Goal: Transaction & Acquisition: Purchase product/service

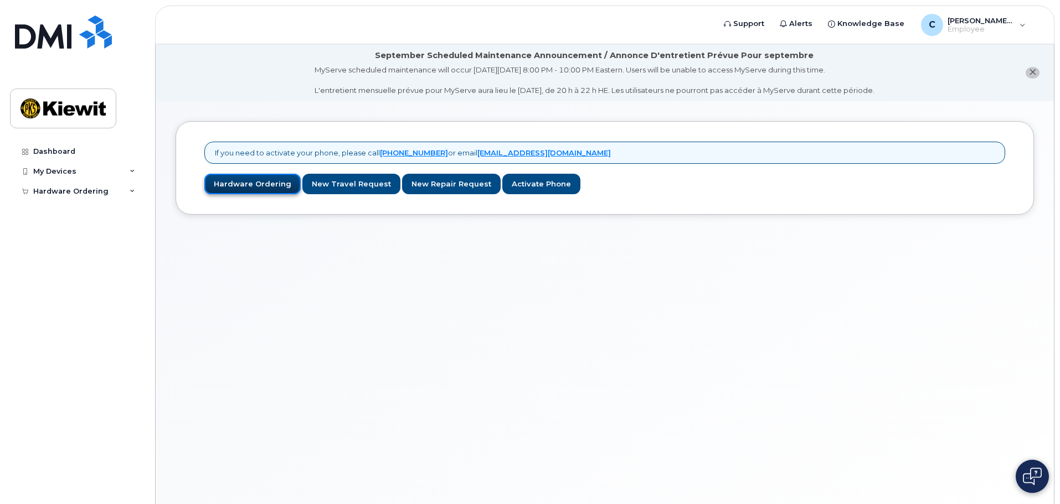
click at [240, 183] on link "Hardware Ordering" at bounding box center [252, 184] width 96 height 20
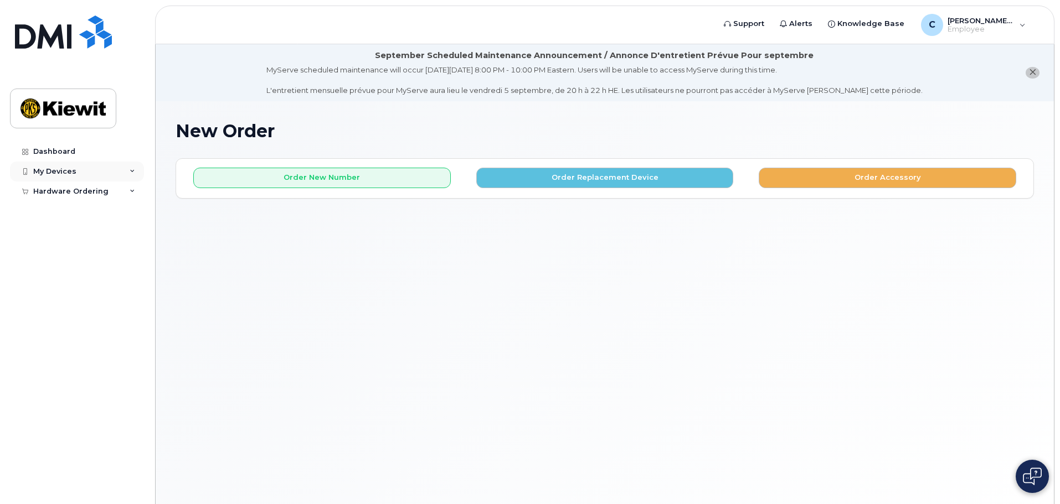
click at [132, 167] on div "My Devices" at bounding box center [77, 172] width 134 height 20
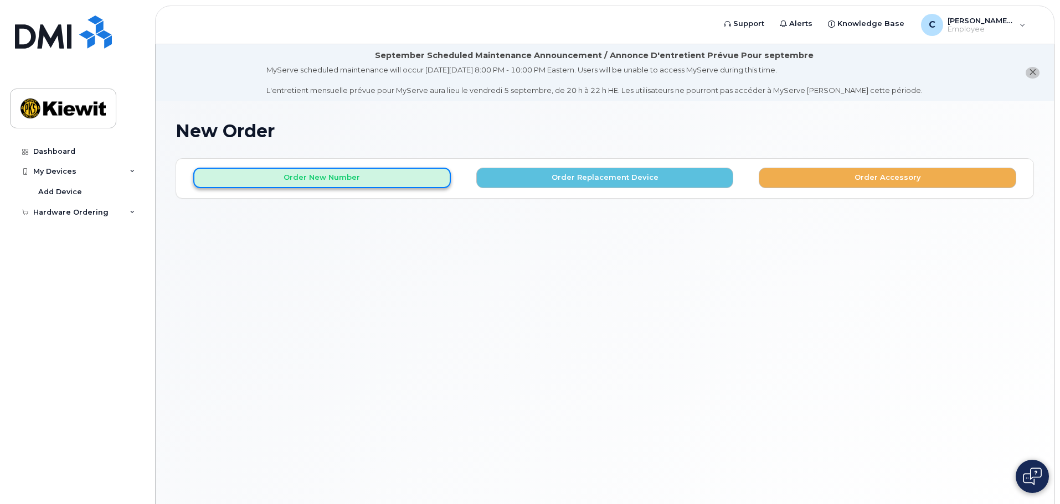
click at [385, 178] on button "Order New Number" at bounding box center [321, 178] width 257 height 20
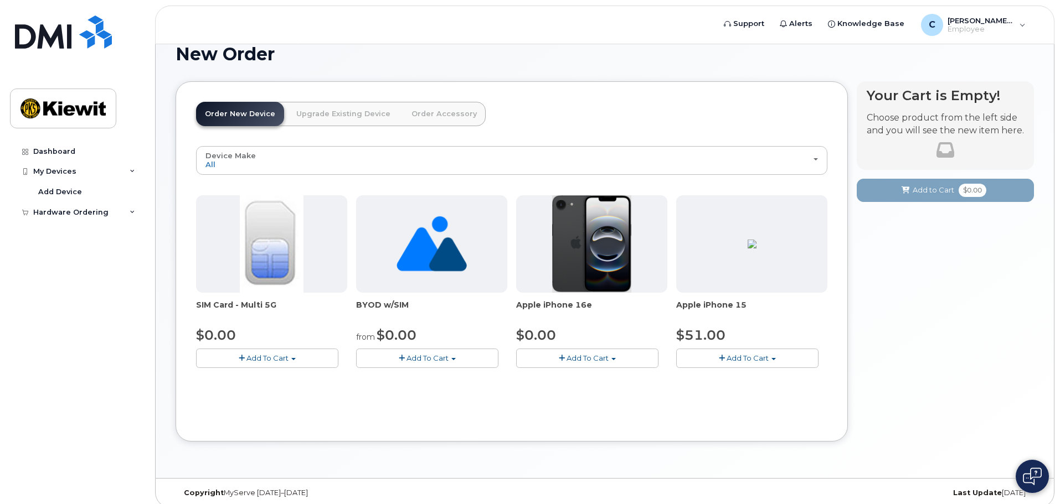
scroll to position [86, 0]
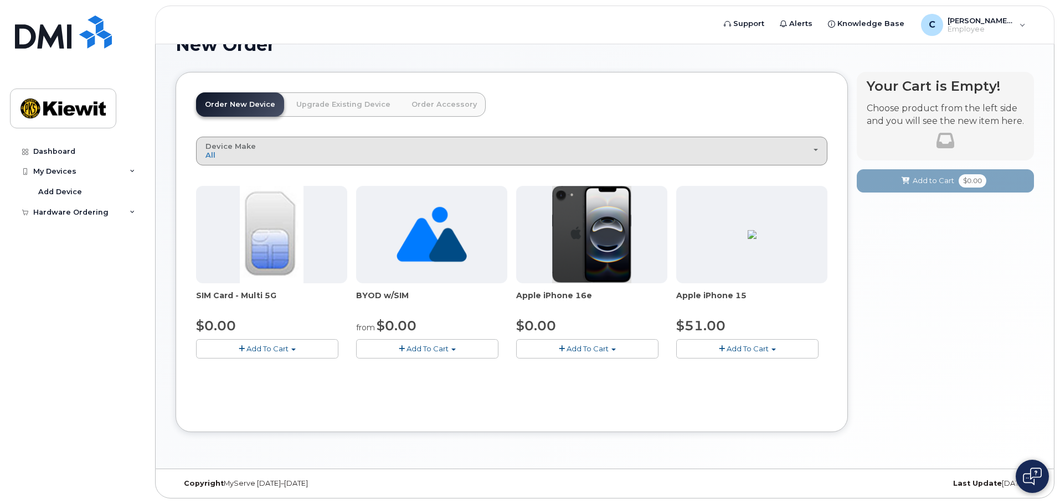
click at [721, 156] on div "Device Make All iPhone Unknown" at bounding box center [511, 150] width 612 height 17
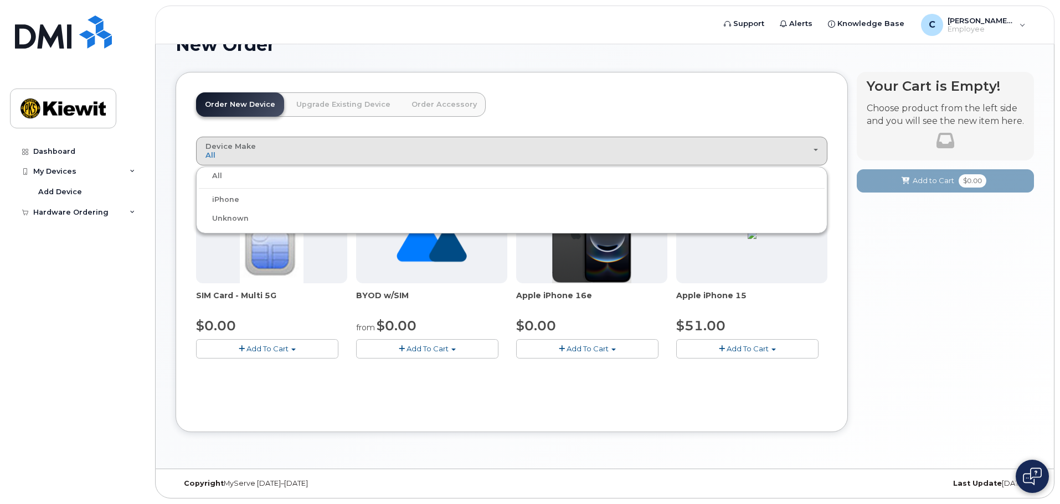
click at [238, 200] on label "iPhone" at bounding box center [219, 199] width 40 height 13
click at [0, 0] on input "iPhone" at bounding box center [0, 0] width 0 height 0
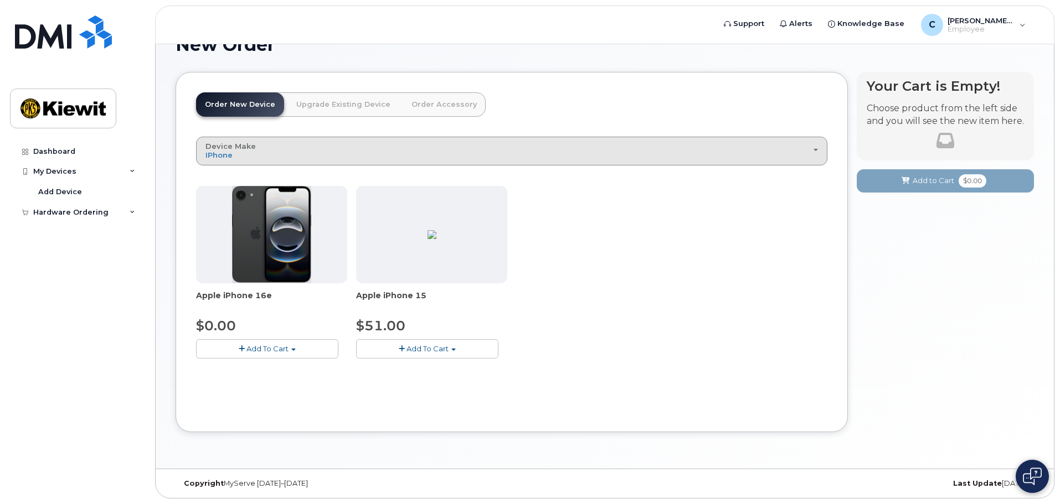
click at [257, 151] on div "Device Make All iPhone Unknown" at bounding box center [511, 150] width 612 height 17
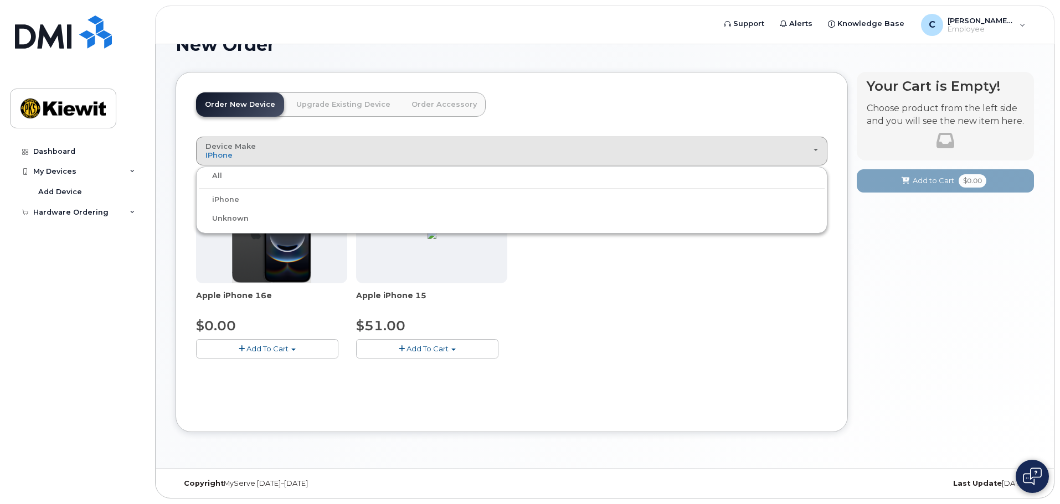
click at [231, 173] on div "All" at bounding box center [512, 175] width 626 height 13
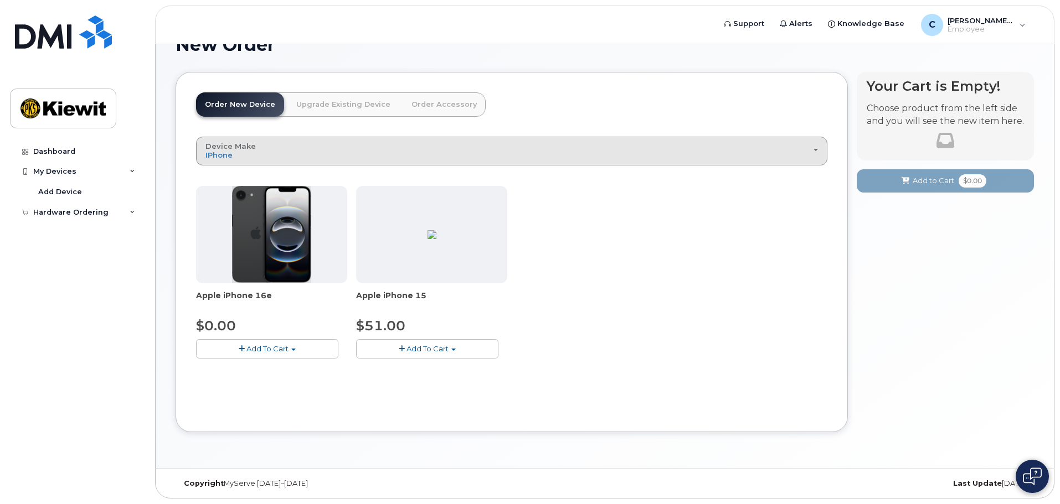
click at [266, 149] on div "Device Make All iPhone Unknown" at bounding box center [511, 150] width 612 height 17
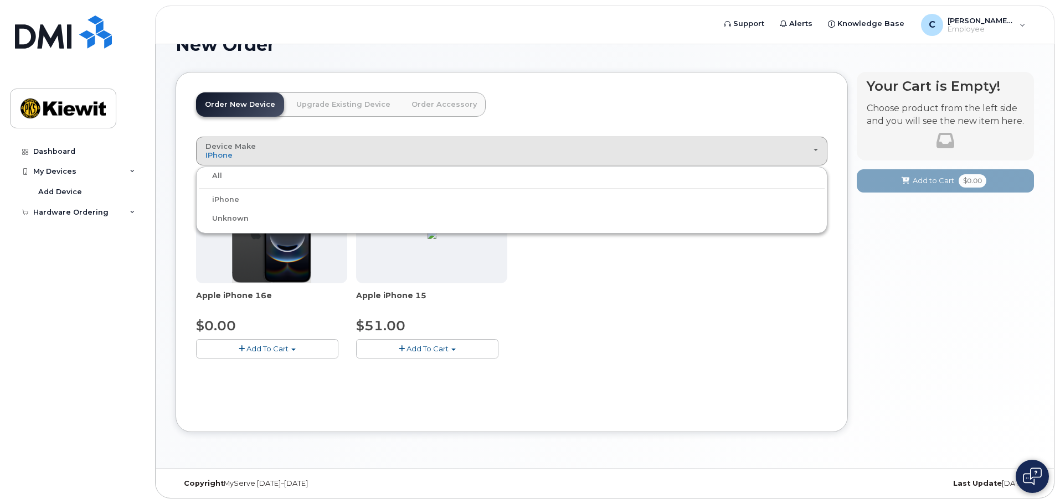
click at [213, 173] on label "All" at bounding box center [210, 175] width 23 height 13
click at [0, 0] on input "All" at bounding box center [0, 0] width 0 height 0
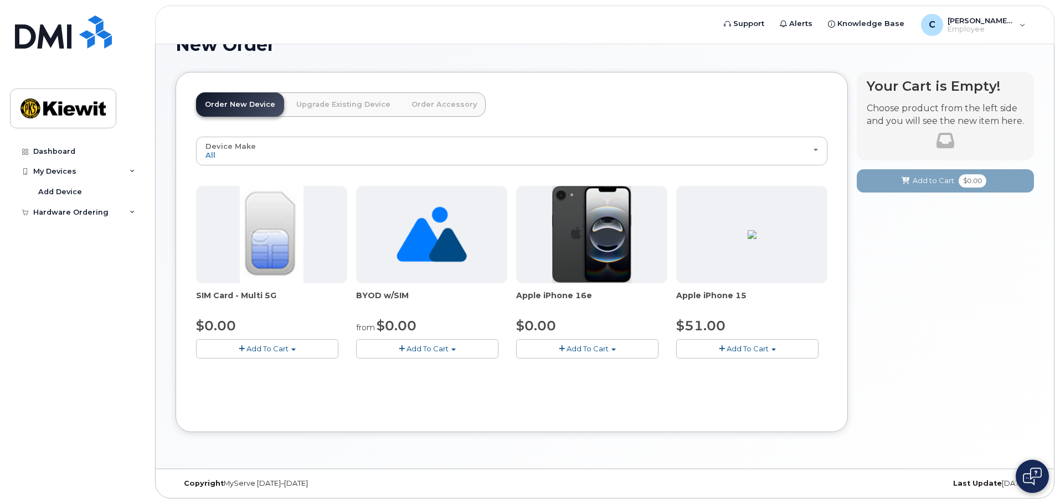
click at [583, 349] on span "Add To Cart" at bounding box center [587, 348] width 42 height 9
click at [728, 397] on div "Device Make All iPhone Unknown All iPhone Unknown SIM Card - Multi 5G $0.00 Add…" at bounding box center [511, 275] width 631 height 276
click at [776, 348] on button "Add To Cart" at bounding box center [747, 348] width 142 height 19
click at [601, 391] on div "Device Make All iPhone Unknown All iPhone Unknown SIM Card - Multi 5G $0.00 Add…" at bounding box center [511, 275] width 631 height 276
click at [581, 349] on span "Add To Cart" at bounding box center [587, 348] width 42 height 9
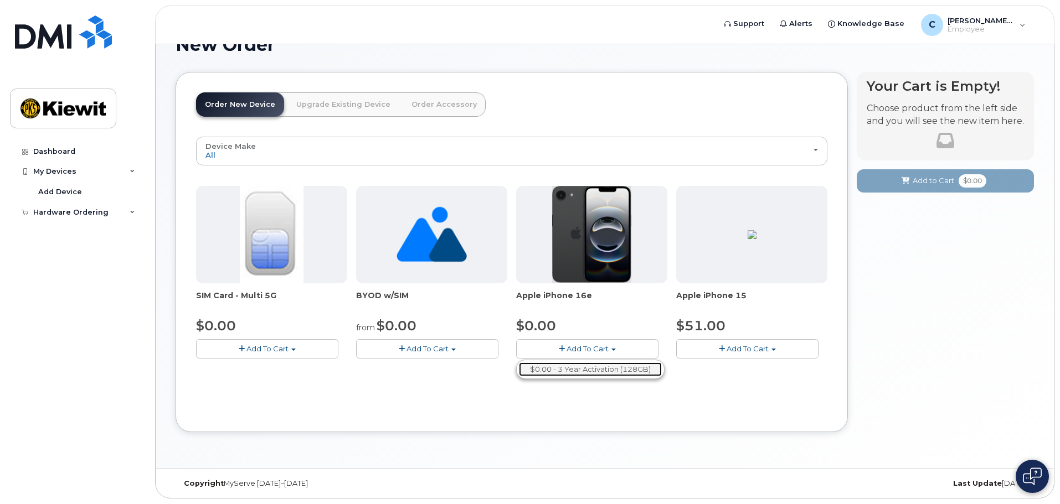
click at [591, 372] on link "$0.00 - 3 Year Activation (128GB)" at bounding box center [590, 370] width 143 height 14
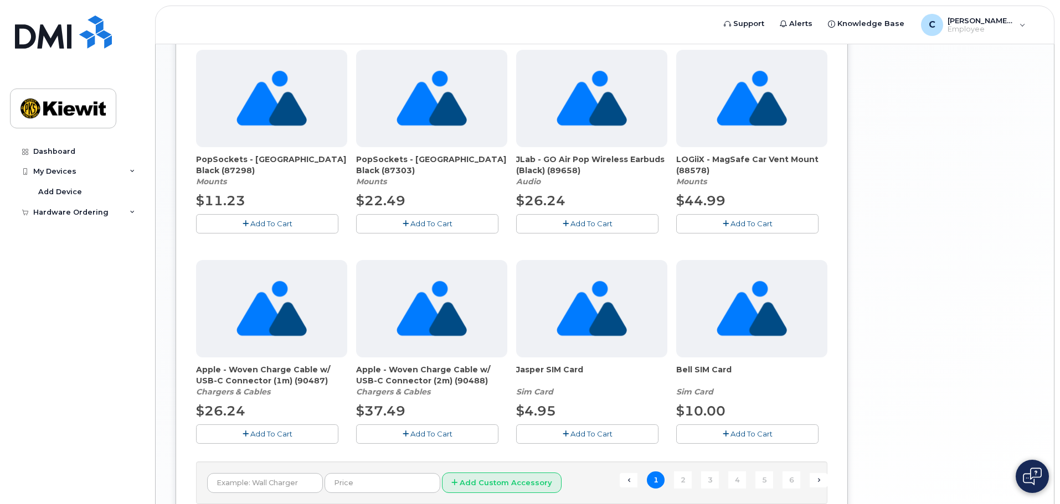
scroll to position [781, 0]
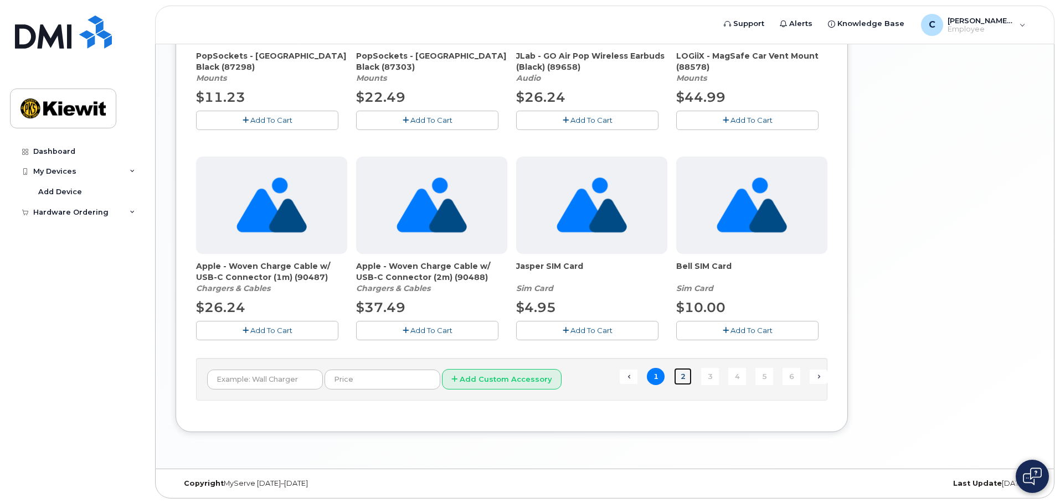
click at [683, 376] on link "2" at bounding box center [683, 376] width 18 height 17
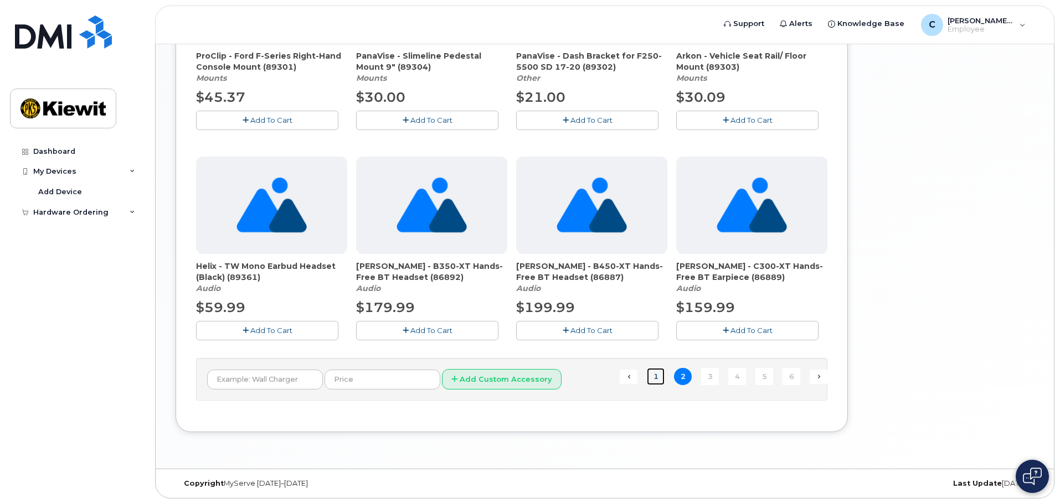
click at [657, 373] on link "1" at bounding box center [656, 376] width 18 height 17
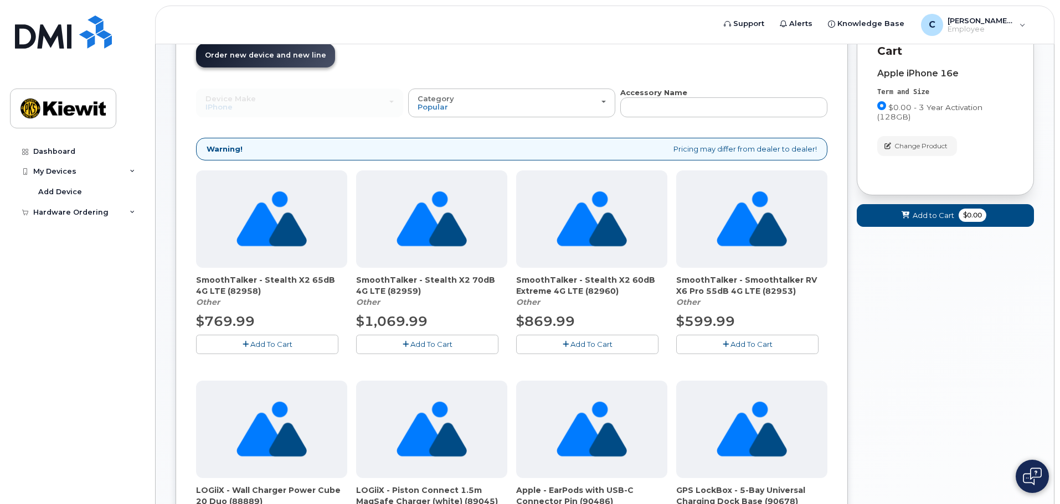
scroll to position [116, 0]
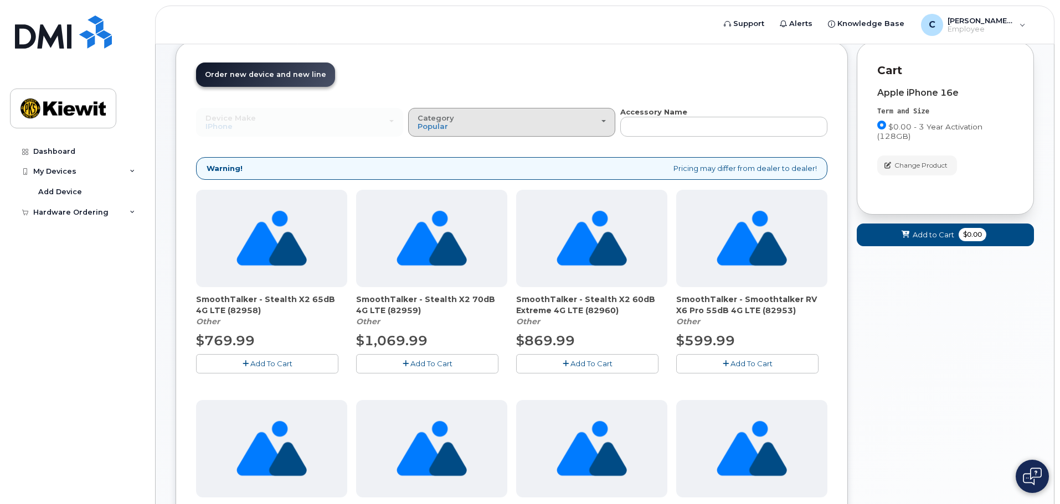
click at [591, 121] on div "Category Popular" at bounding box center [512, 122] width 188 height 17
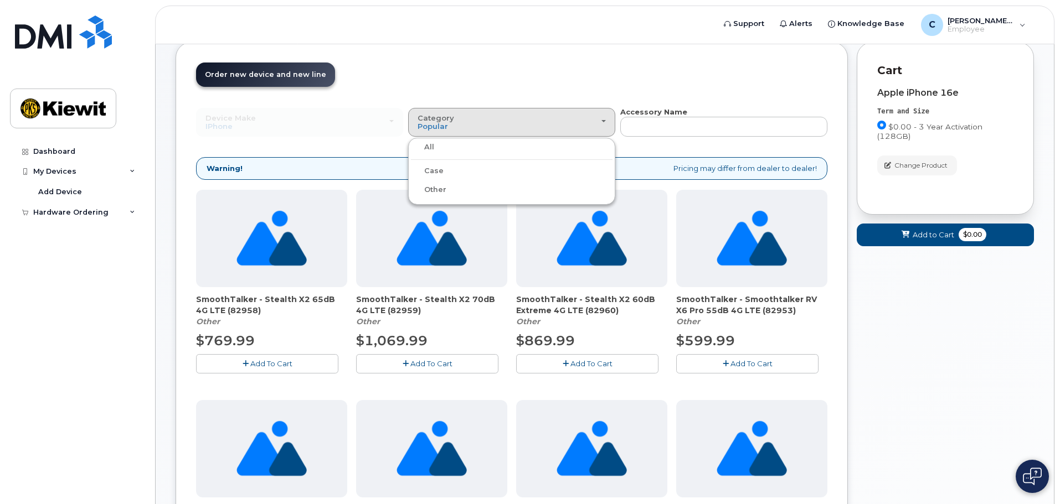
click at [545, 173] on div "Case" at bounding box center [512, 170] width 202 height 13
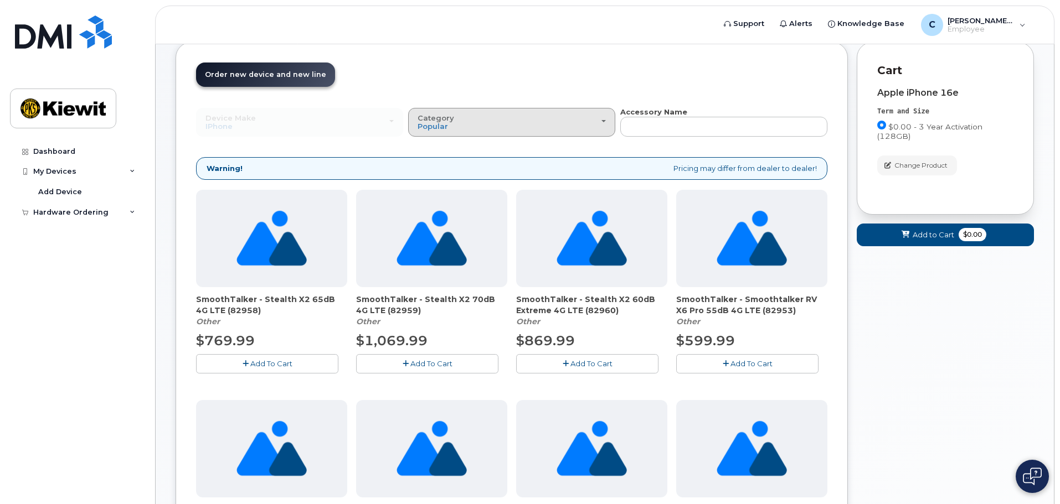
click at [568, 118] on div "Category Popular" at bounding box center [512, 122] width 188 height 17
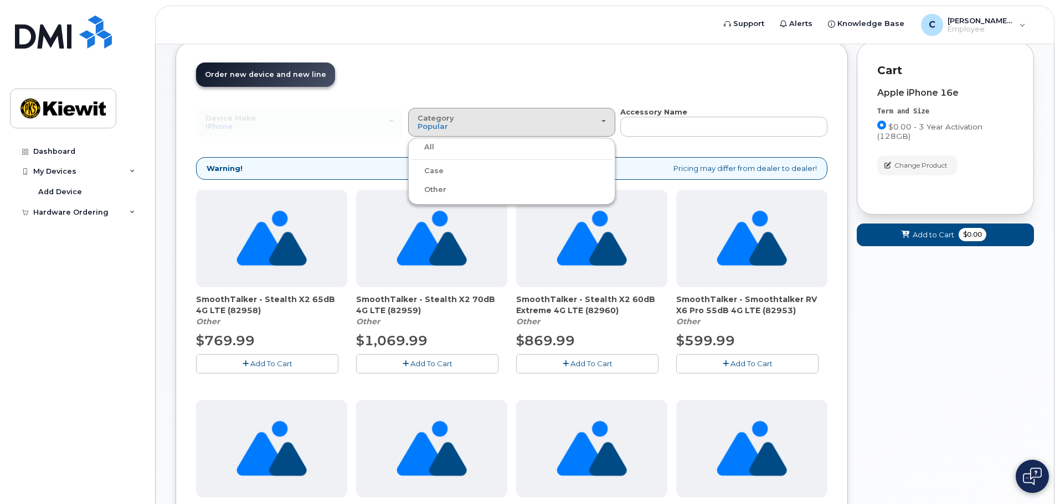
click at [430, 171] on label "Case" at bounding box center [427, 170] width 33 height 13
click at [0, 0] on input "Case" at bounding box center [0, 0] width 0 height 0
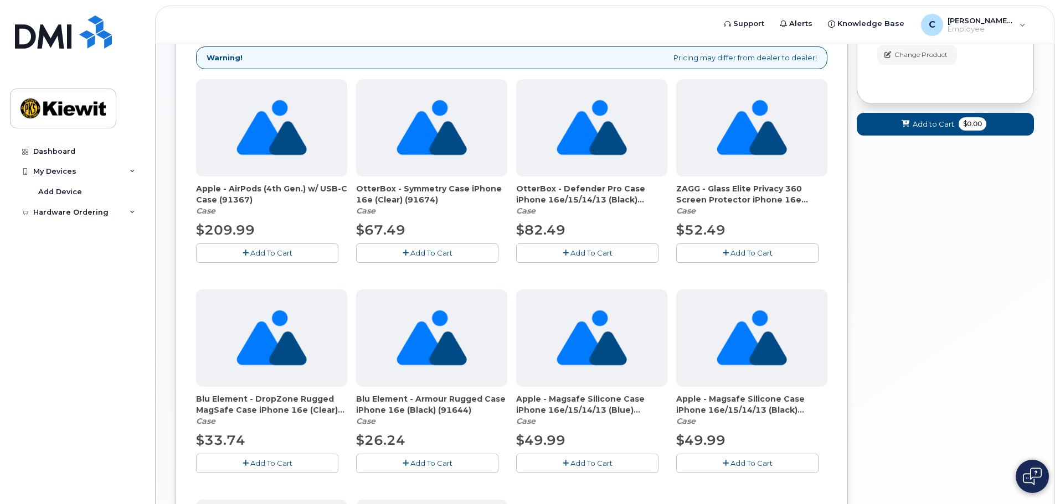
scroll to position [282, 0]
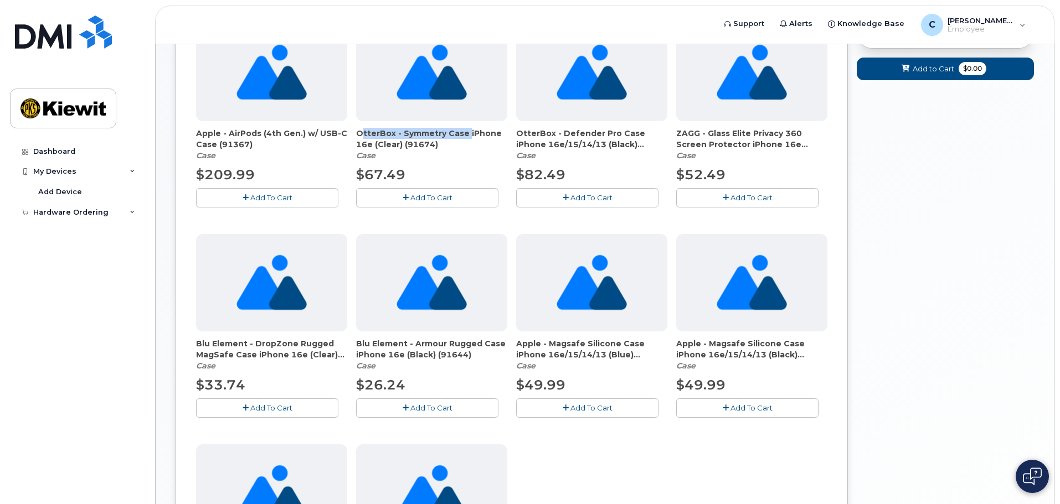
drag, startPoint x: 357, startPoint y: 132, endPoint x: 462, endPoint y: 138, distance: 105.9
click at [462, 138] on span "OtterBox - Symmetry Case iPhone 16e (Clear) (91674)" at bounding box center [431, 139] width 151 height 22
copy span "OtterBox - Symmetry Case"
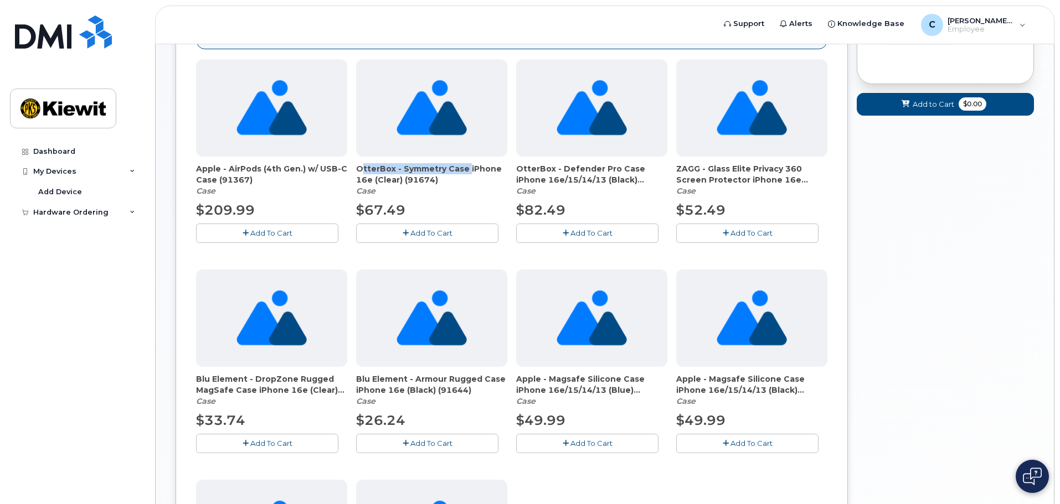
scroll to position [227, 0]
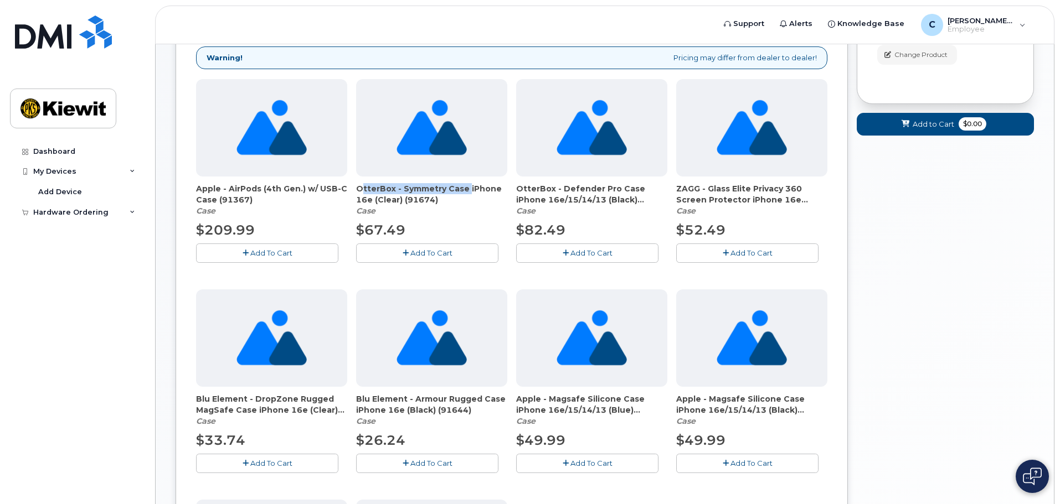
click at [422, 250] on span "Add To Cart" at bounding box center [431, 253] width 42 height 9
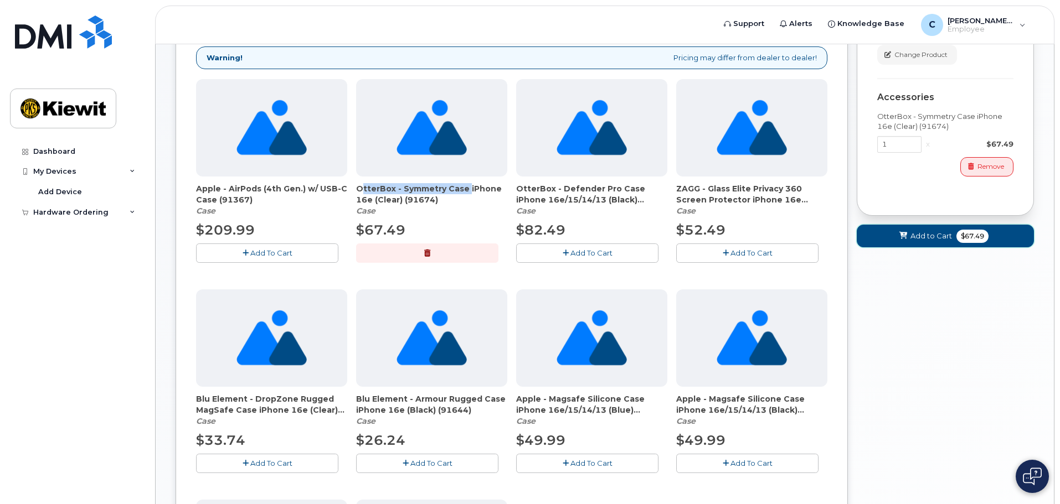
click at [926, 236] on span "Add to Cart" at bounding box center [931, 236] width 42 height 11
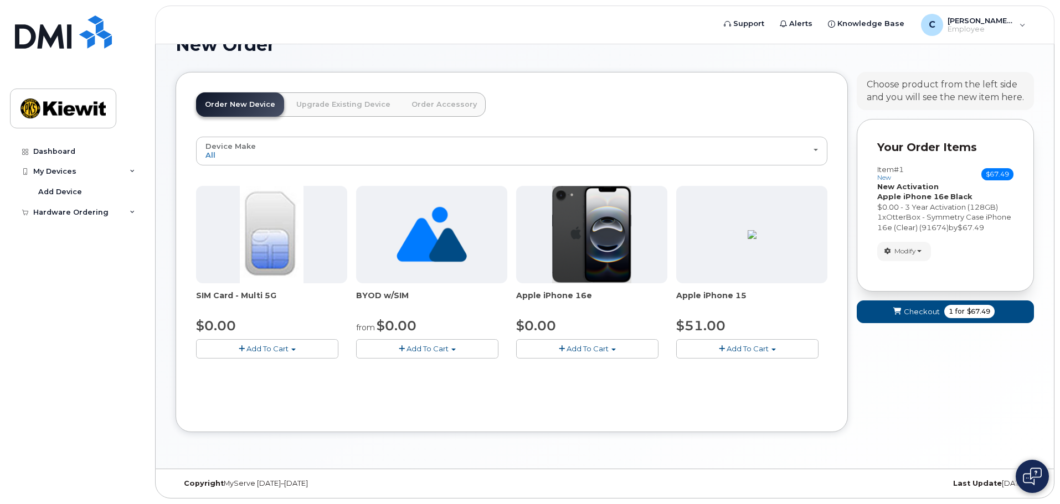
scroll to position [86, 0]
click at [274, 347] on span "Add To Cart" at bounding box center [267, 348] width 42 height 9
click at [260, 368] on link "$0.00 - New Activation" at bounding box center [251, 370] width 105 height 14
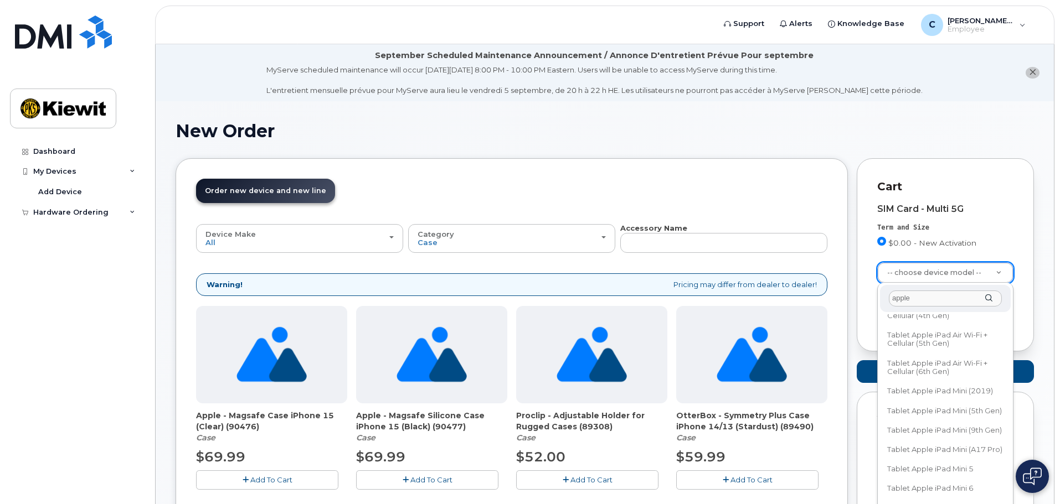
scroll to position [547, 0]
drag, startPoint x: 910, startPoint y: 297, endPoint x: 875, endPoint y: 289, distance: 35.7
type input "16e"
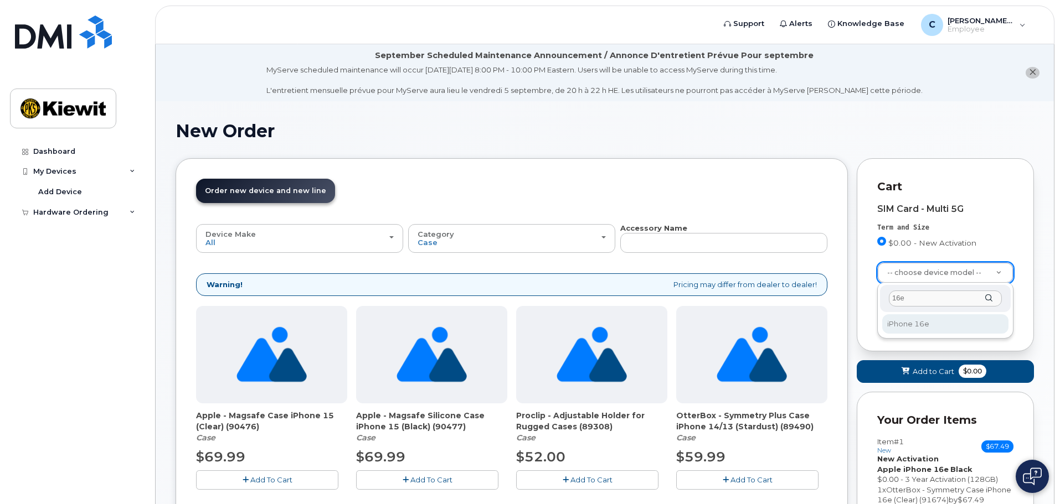
select select "3304"
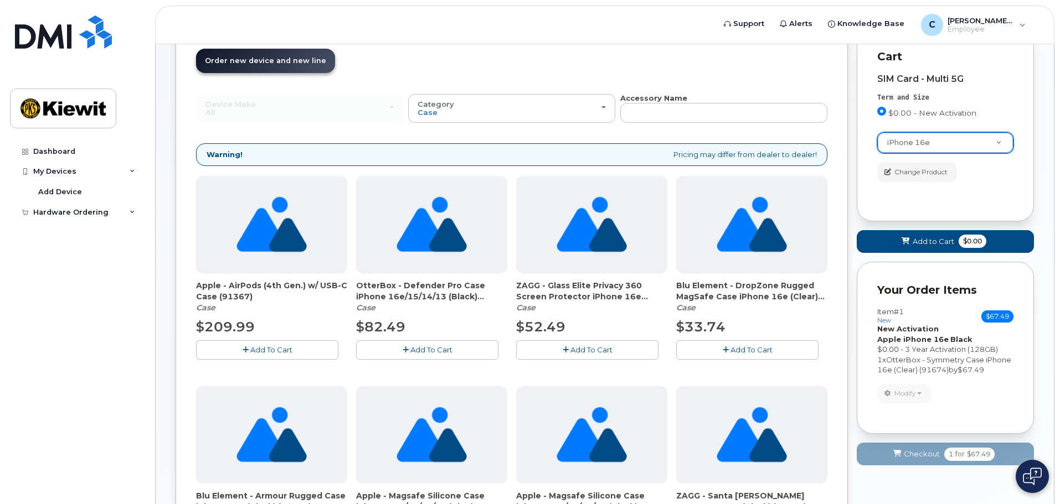
scroll to position [111, 0]
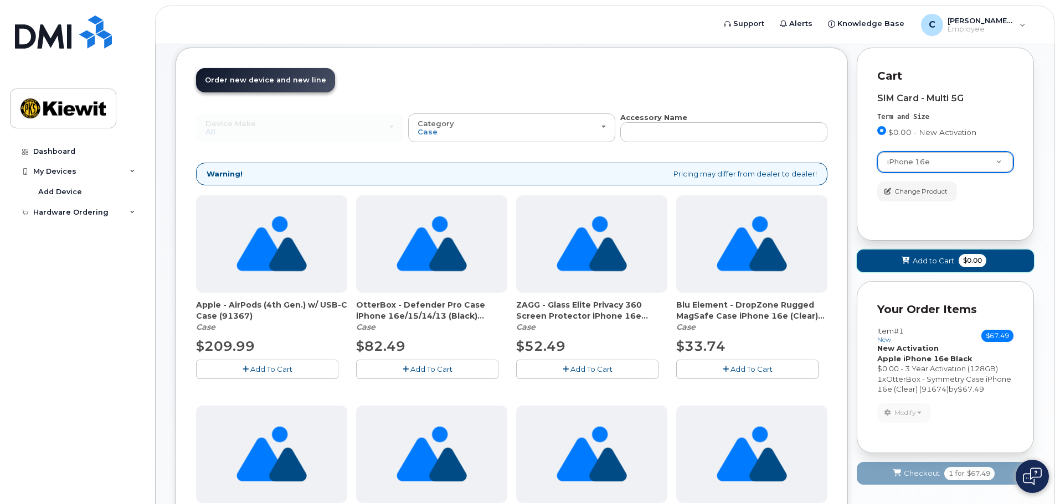
click at [921, 260] on span "Add to Cart" at bounding box center [934, 261] width 42 height 11
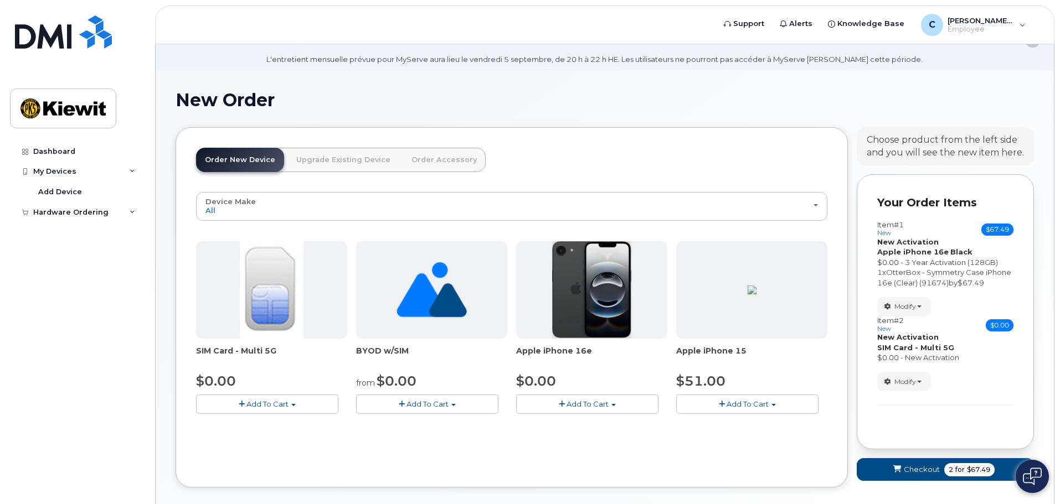
scroll to position [86, 0]
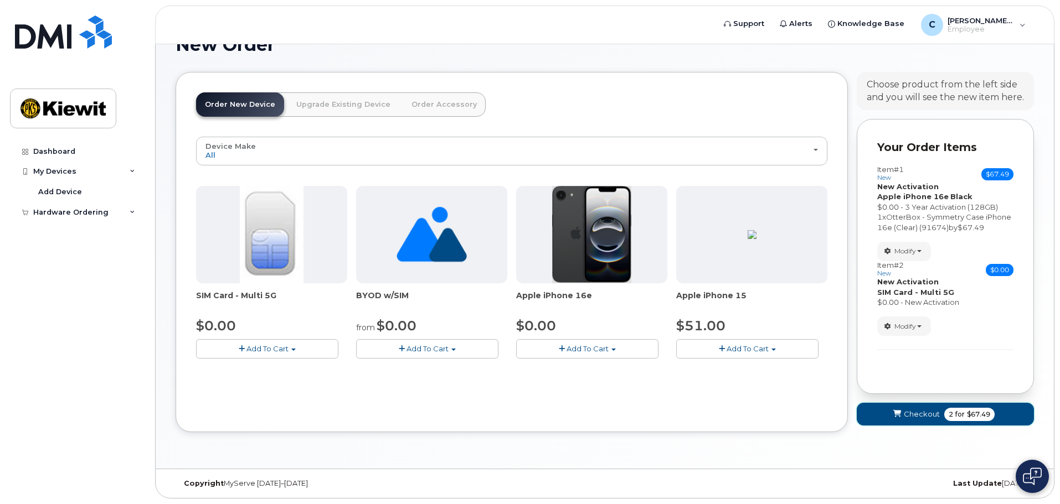
click at [961, 415] on span "for" at bounding box center [960, 415] width 14 height 10
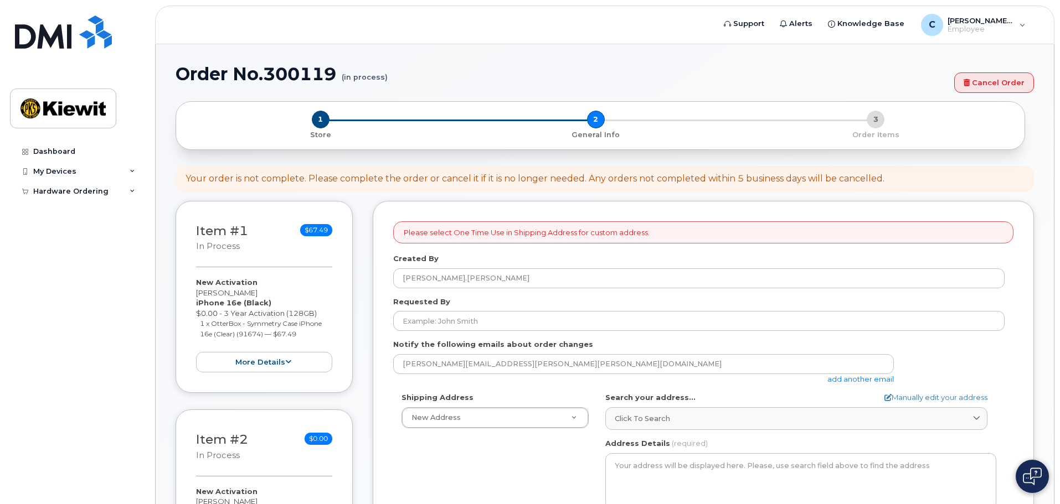
select select
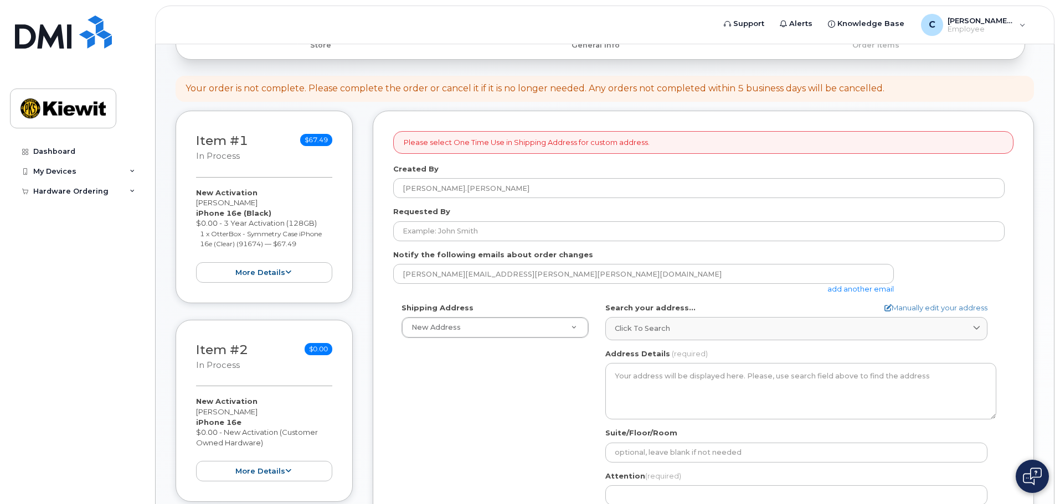
scroll to position [166, 0]
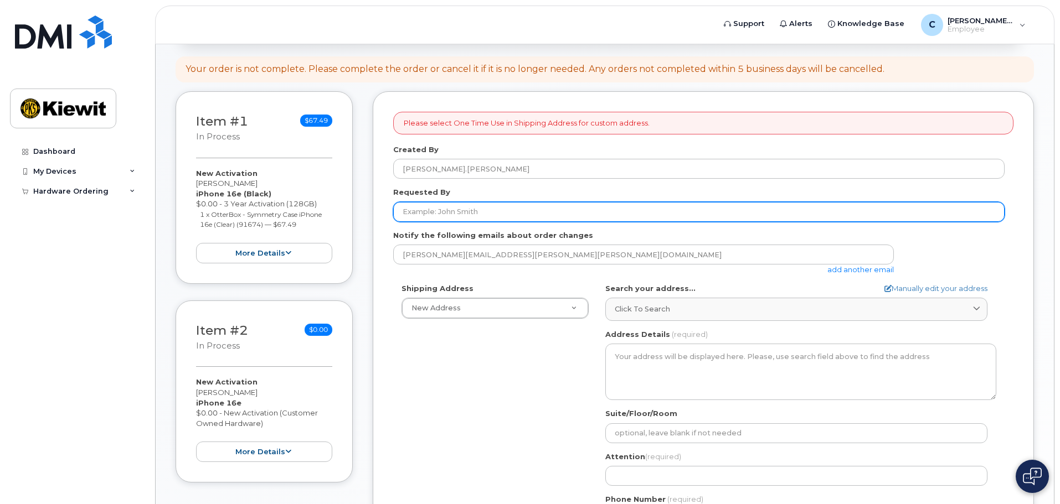
click at [474, 212] on input "Requested By" at bounding box center [698, 212] width 611 height 20
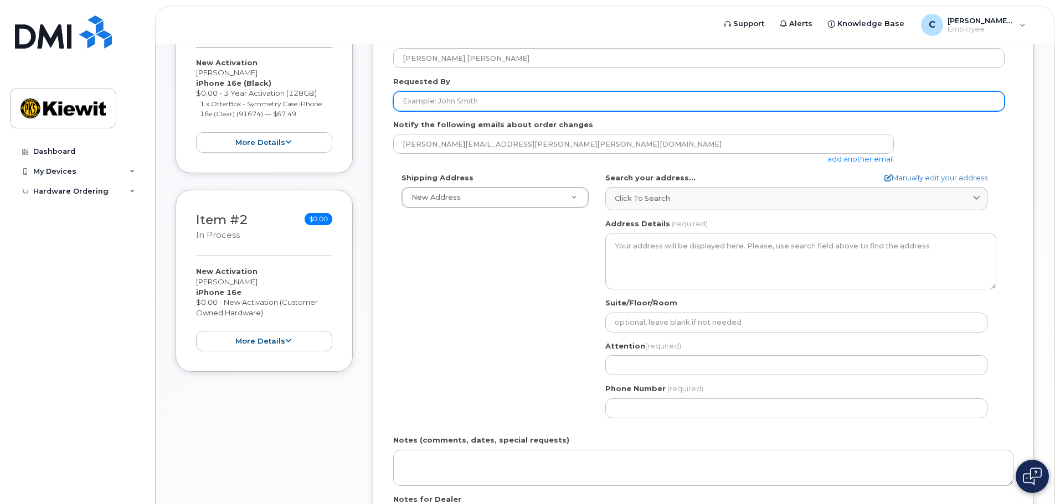
scroll to position [332, 0]
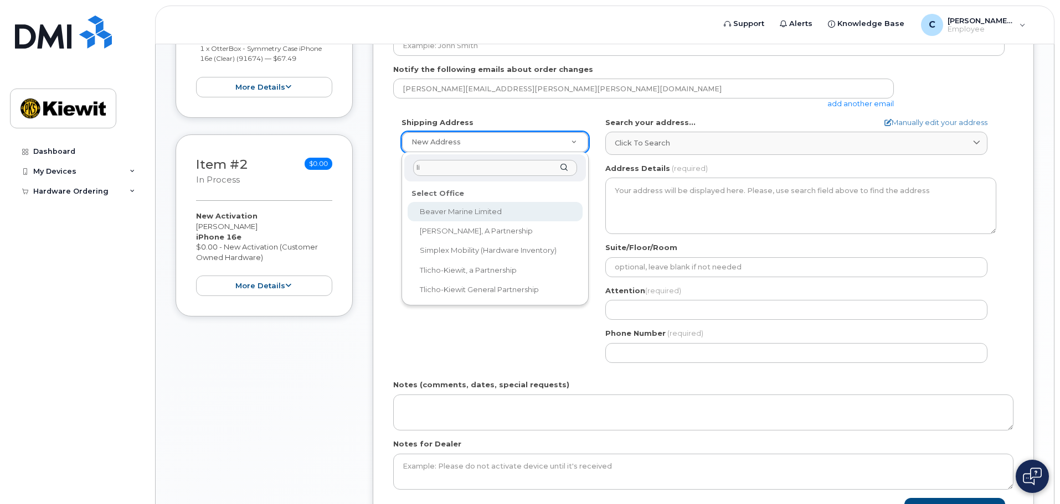
type input "l"
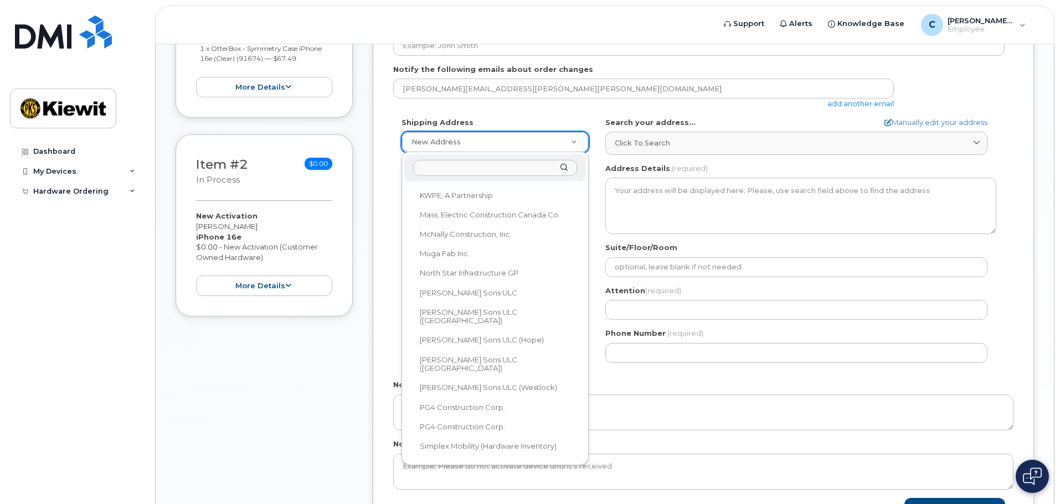
scroll to position [658, 0]
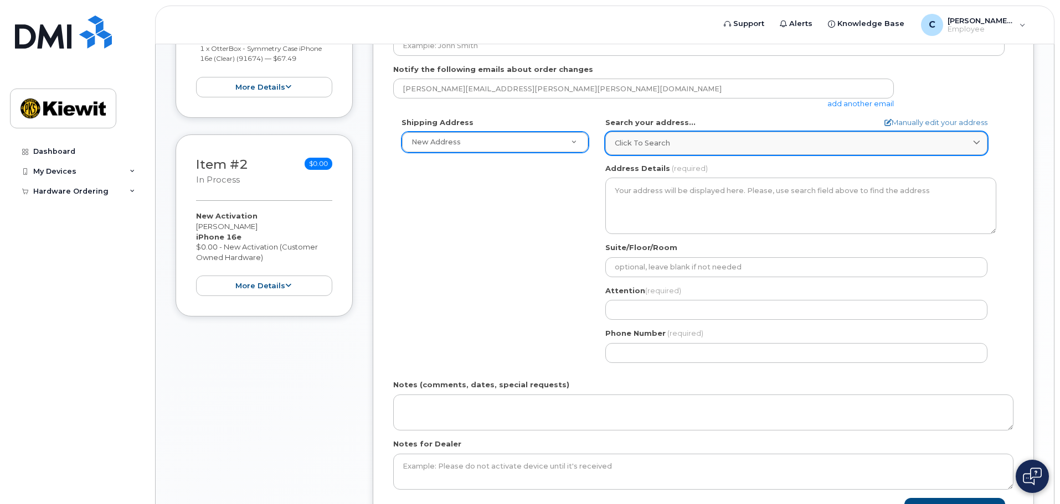
click at [970, 148] on div "Click to search" at bounding box center [796, 143] width 363 height 11
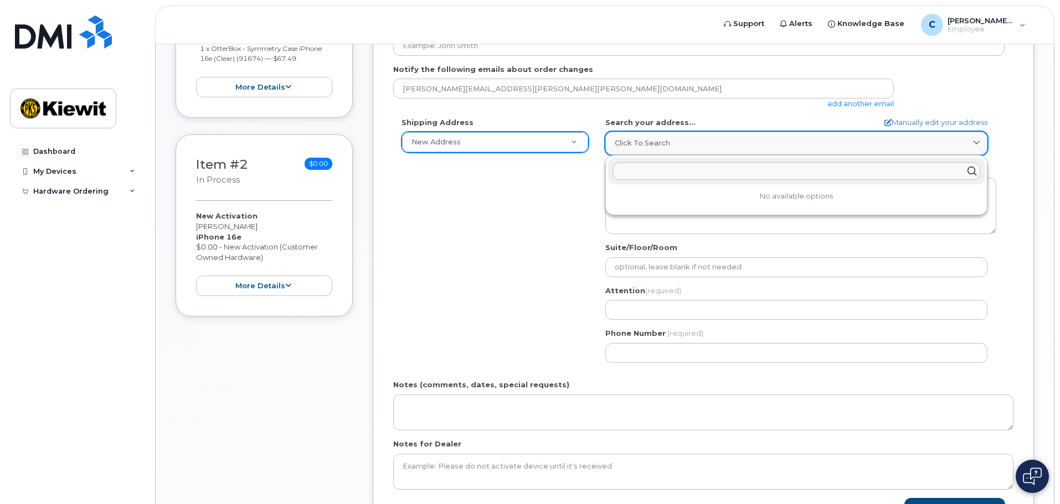
click at [965, 143] on div "Click to search" at bounding box center [796, 143] width 363 height 11
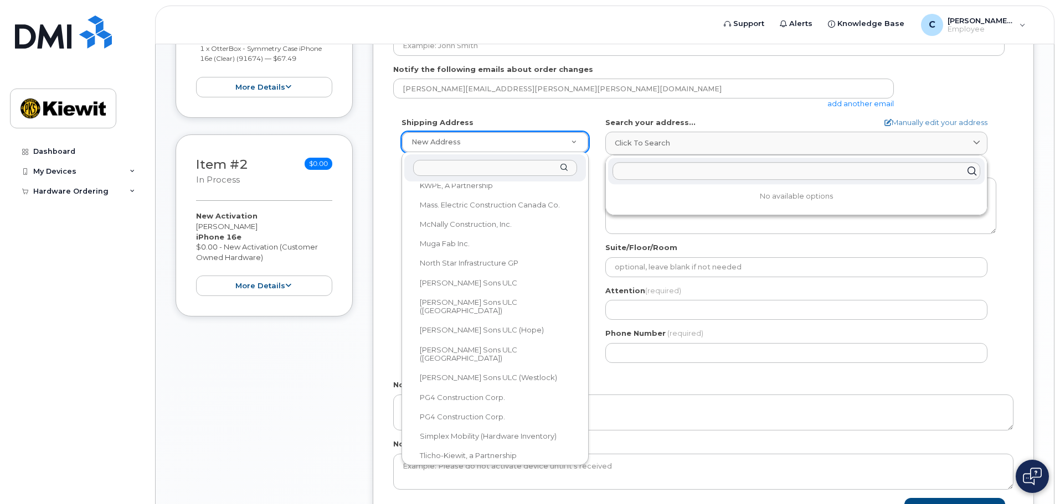
type input "m"
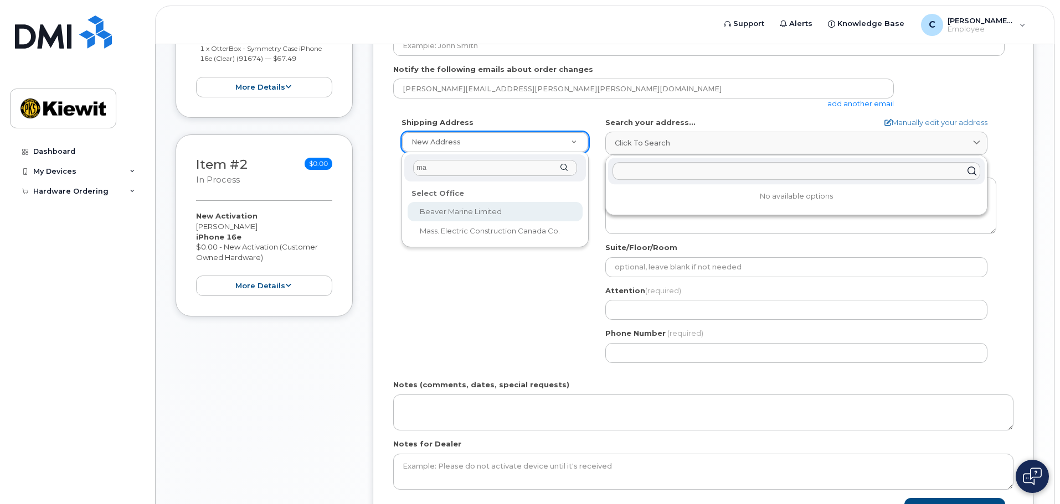
type input "m"
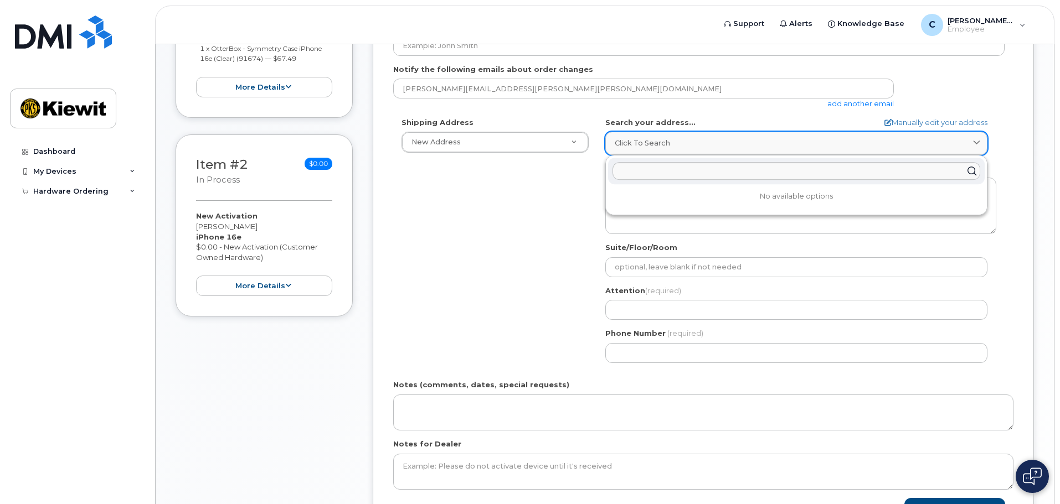
click at [724, 142] on div "Click to search" at bounding box center [796, 143] width 363 height 11
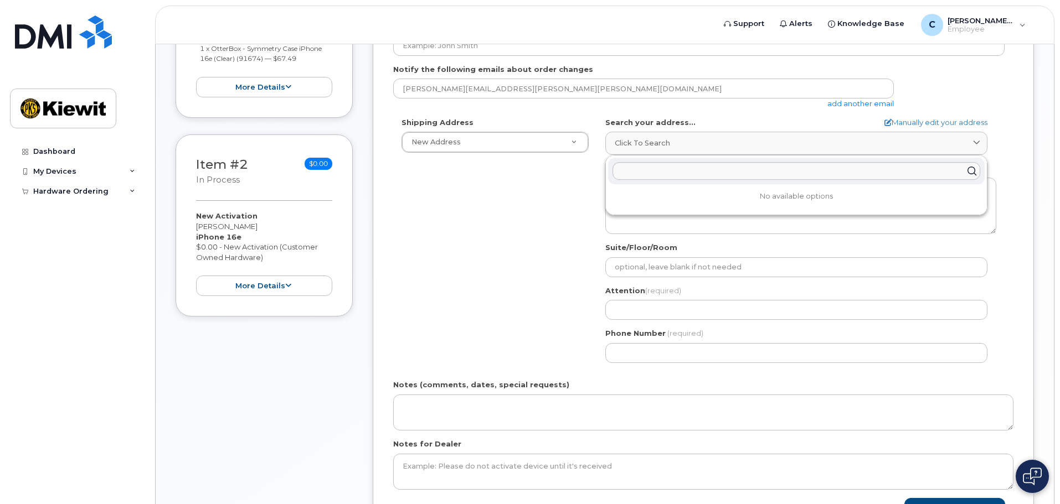
click at [455, 194] on div "Shipping Address New Address New Address Beaver Marine Limited Cahill-Ganotec, …" at bounding box center [698, 244] width 611 height 254
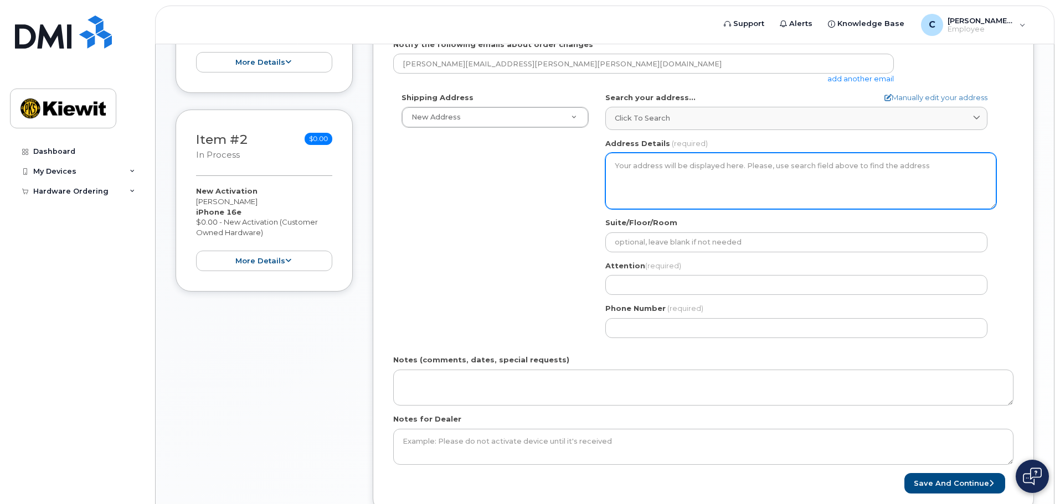
scroll to position [365, 0]
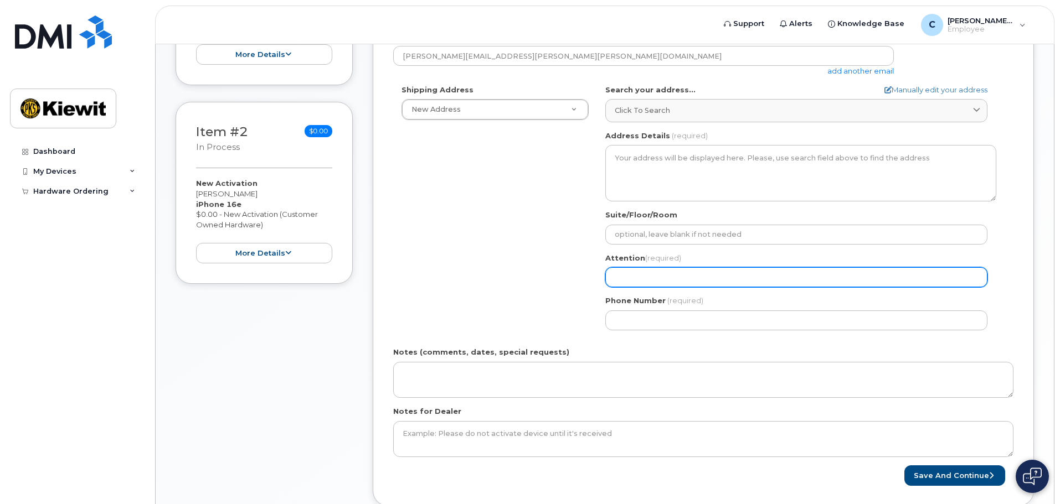
click at [628, 278] on input "Attention (required)" at bounding box center [796, 277] width 382 height 20
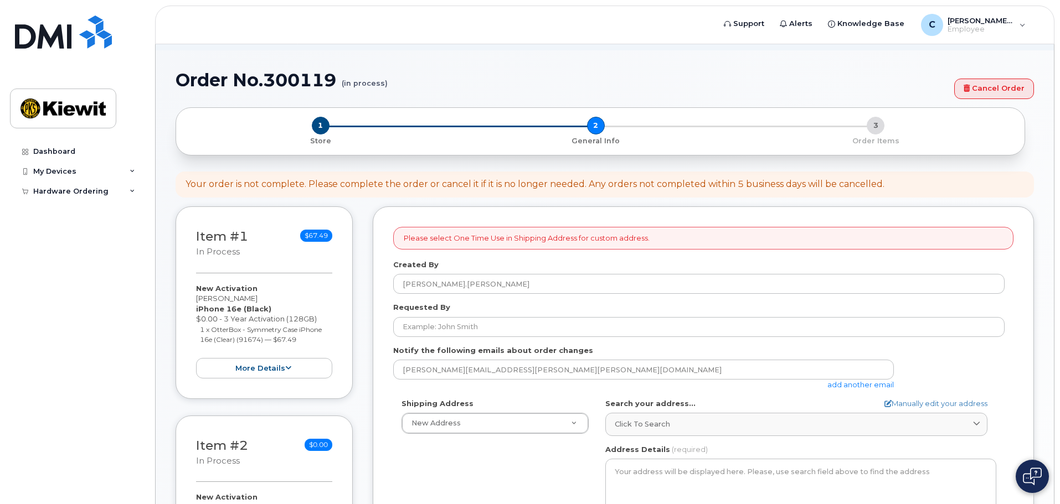
scroll to position [111, 0]
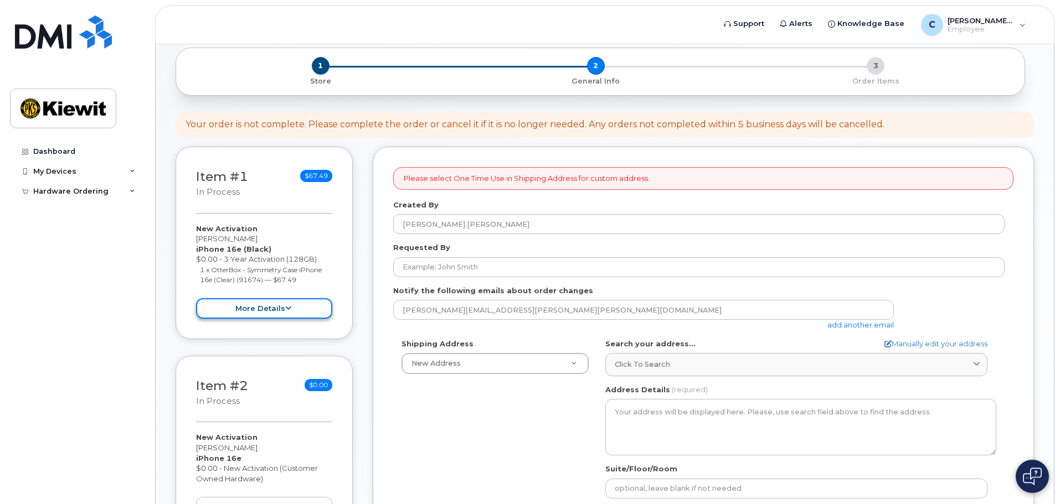
click at [259, 306] on button "more details" at bounding box center [264, 308] width 136 height 20
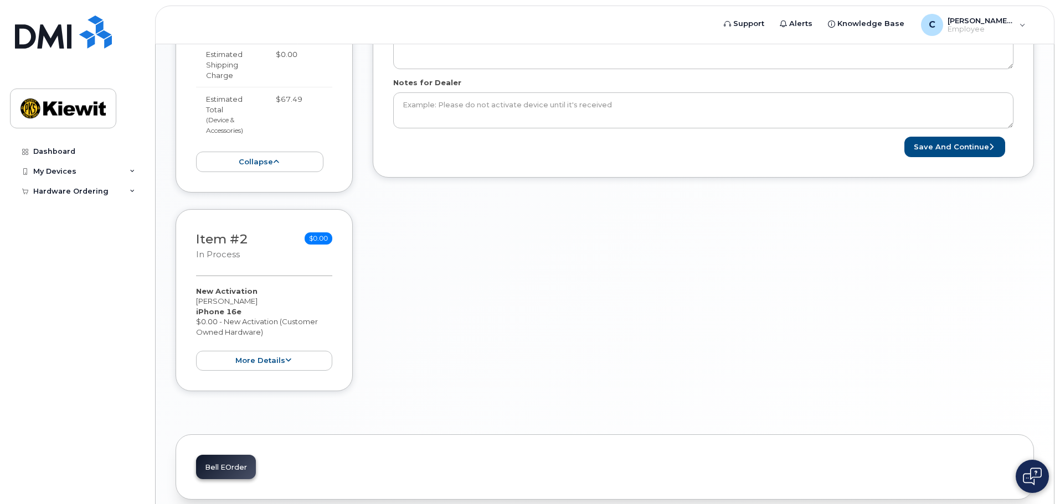
scroll to position [638, 0]
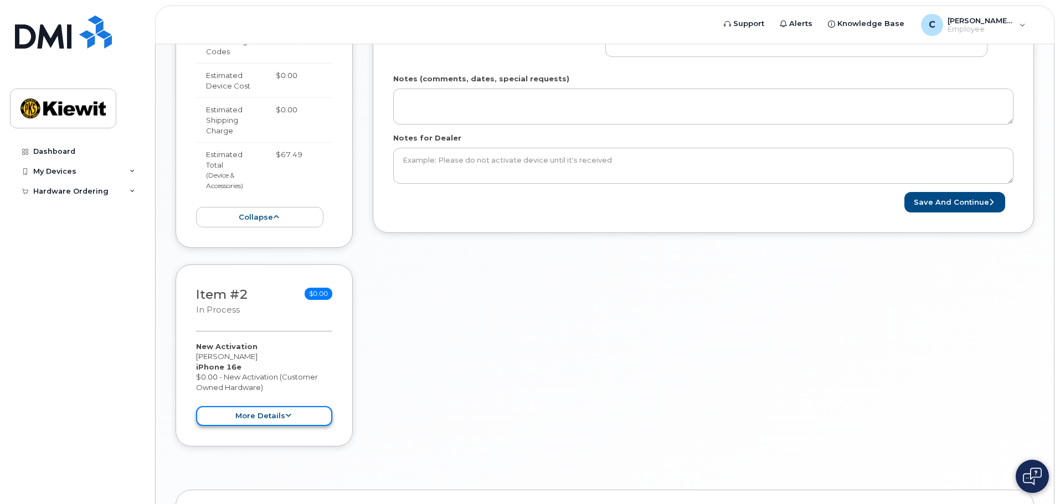
click at [276, 406] on button "more details" at bounding box center [264, 416] width 136 height 20
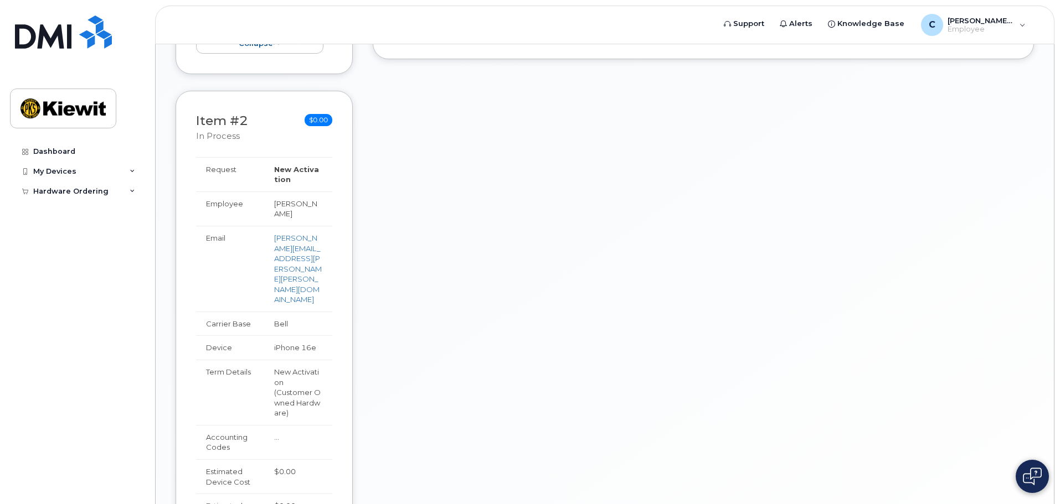
scroll to position [868, 0]
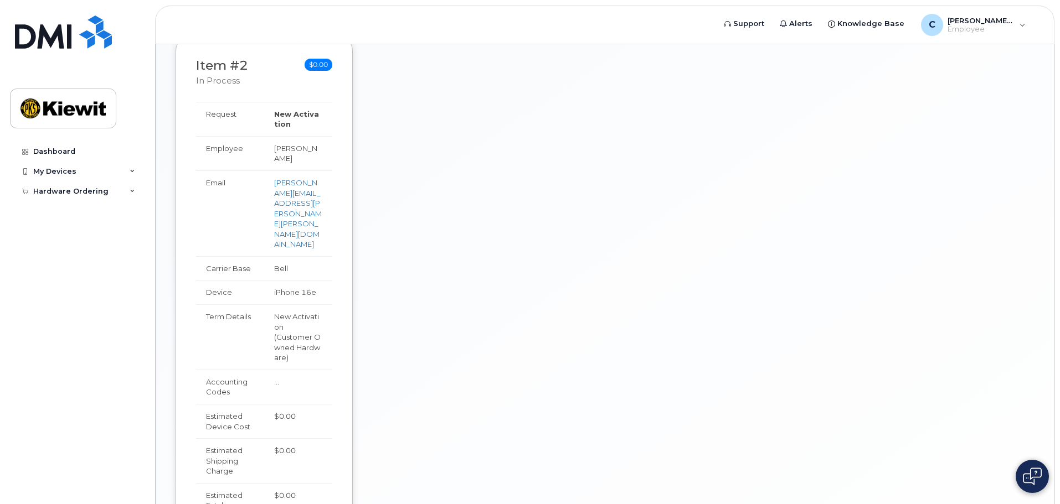
click at [279, 378] on span "…" at bounding box center [276, 382] width 5 height 9
